Goal: Task Accomplishment & Management: Manage account settings

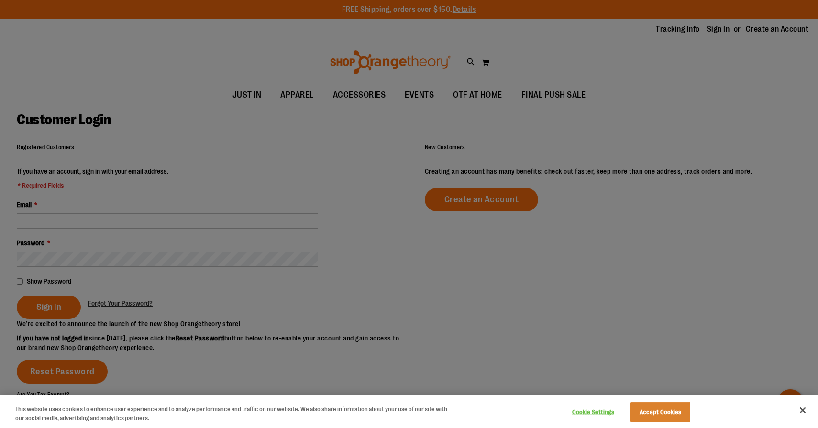
click at [146, 177] on div at bounding box center [409, 214] width 818 height 428
click at [132, 211] on div at bounding box center [409, 214] width 818 height 428
click at [132, 220] on div at bounding box center [409, 214] width 818 height 428
click at [152, 231] on div at bounding box center [409, 214] width 818 height 428
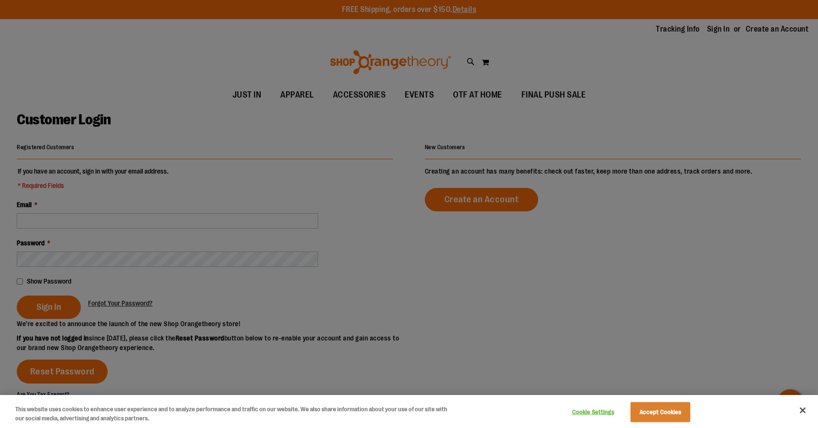
click at [156, 222] on div at bounding box center [409, 214] width 818 height 428
click at [151, 212] on div at bounding box center [409, 214] width 818 height 428
click at [144, 225] on div at bounding box center [409, 214] width 818 height 428
click at [642, 405] on button "Accept Cookies" at bounding box center [660, 412] width 60 height 20
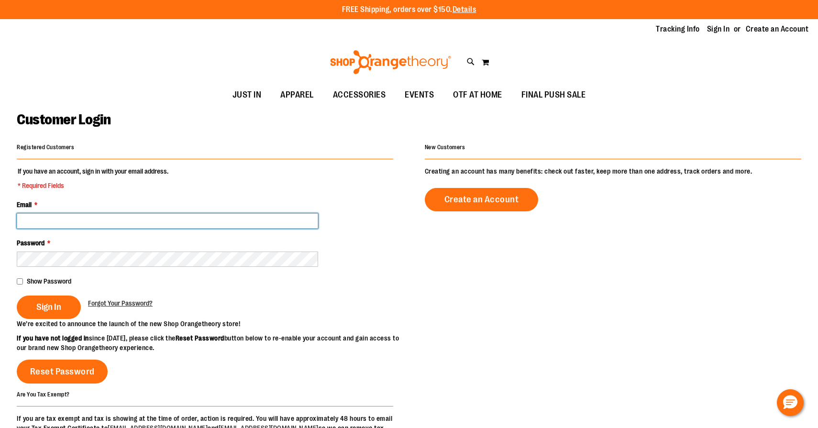
click at [174, 223] on input "Email *" at bounding box center [167, 220] width 301 height 15
type input "**********"
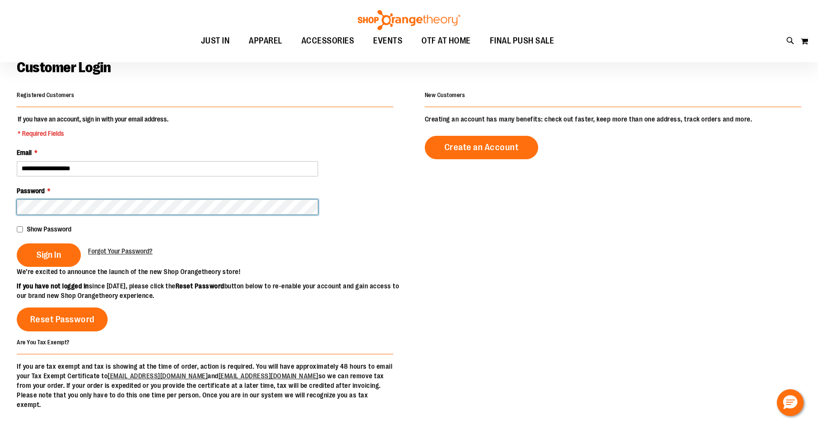
scroll to position [58, 0]
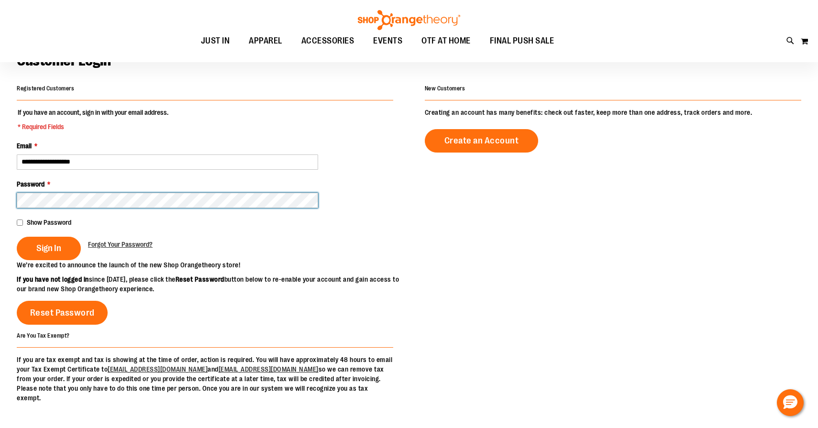
click at [17, 237] on button "Sign In" at bounding box center [49, 248] width 64 height 23
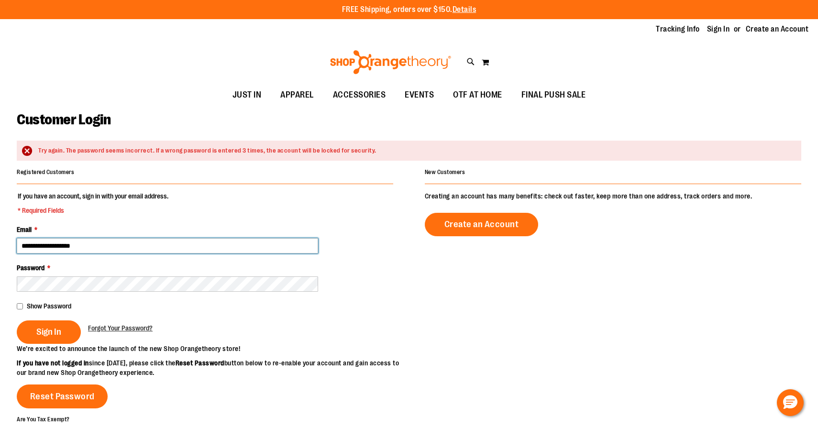
click at [86, 249] on input "**********" at bounding box center [167, 245] width 301 height 15
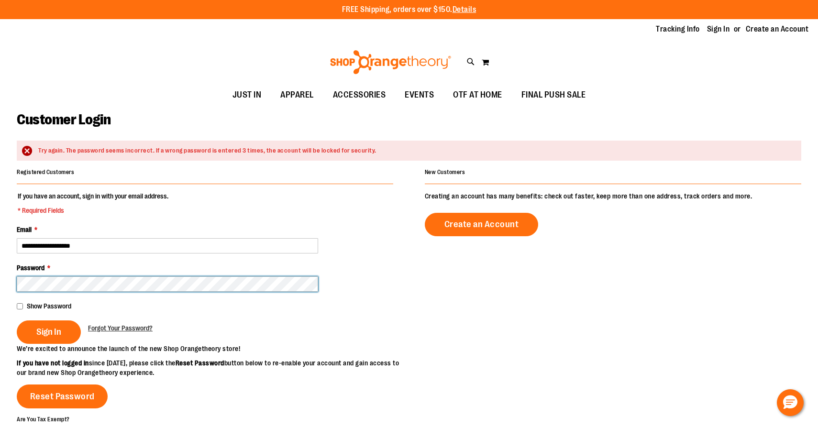
click at [17, 320] on button "Sign In" at bounding box center [49, 331] width 64 height 23
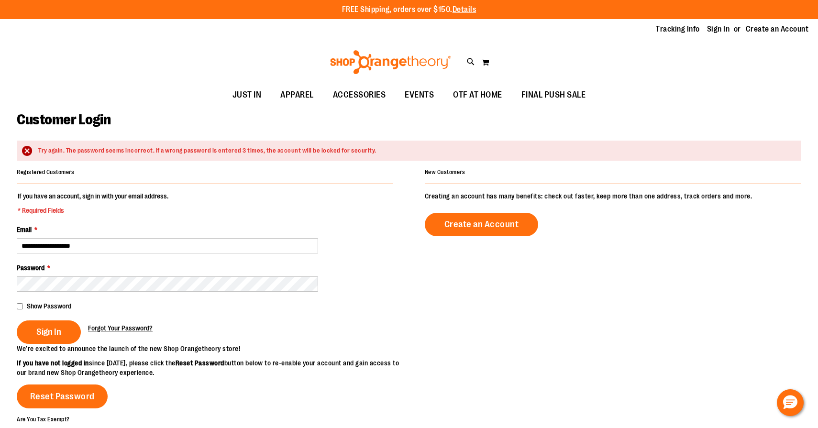
click at [107, 330] on span "Forgot Your Password?" at bounding box center [120, 328] width 65 height 8
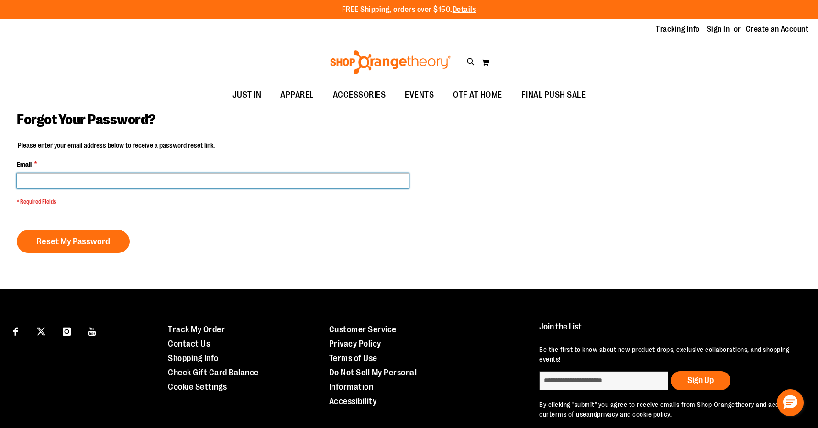
click at [302, 177] on input "Email *" at bounding box center [213, 180] width 392 height 15
type input "**********"
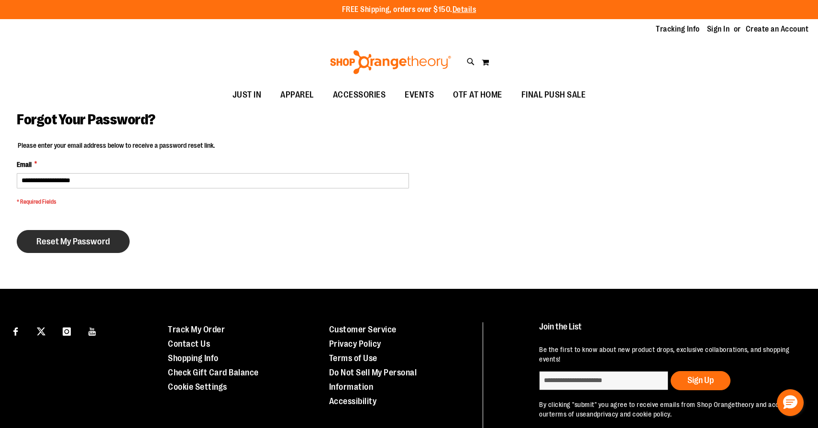
click at [87, 231] on button "Reset My Password" at bounding box center [73, 241] width 113 height 23
click at [87, 239] on div "Reset My Password" at bounding box center [77, 241] width 120 height 23
